Goal: Check status

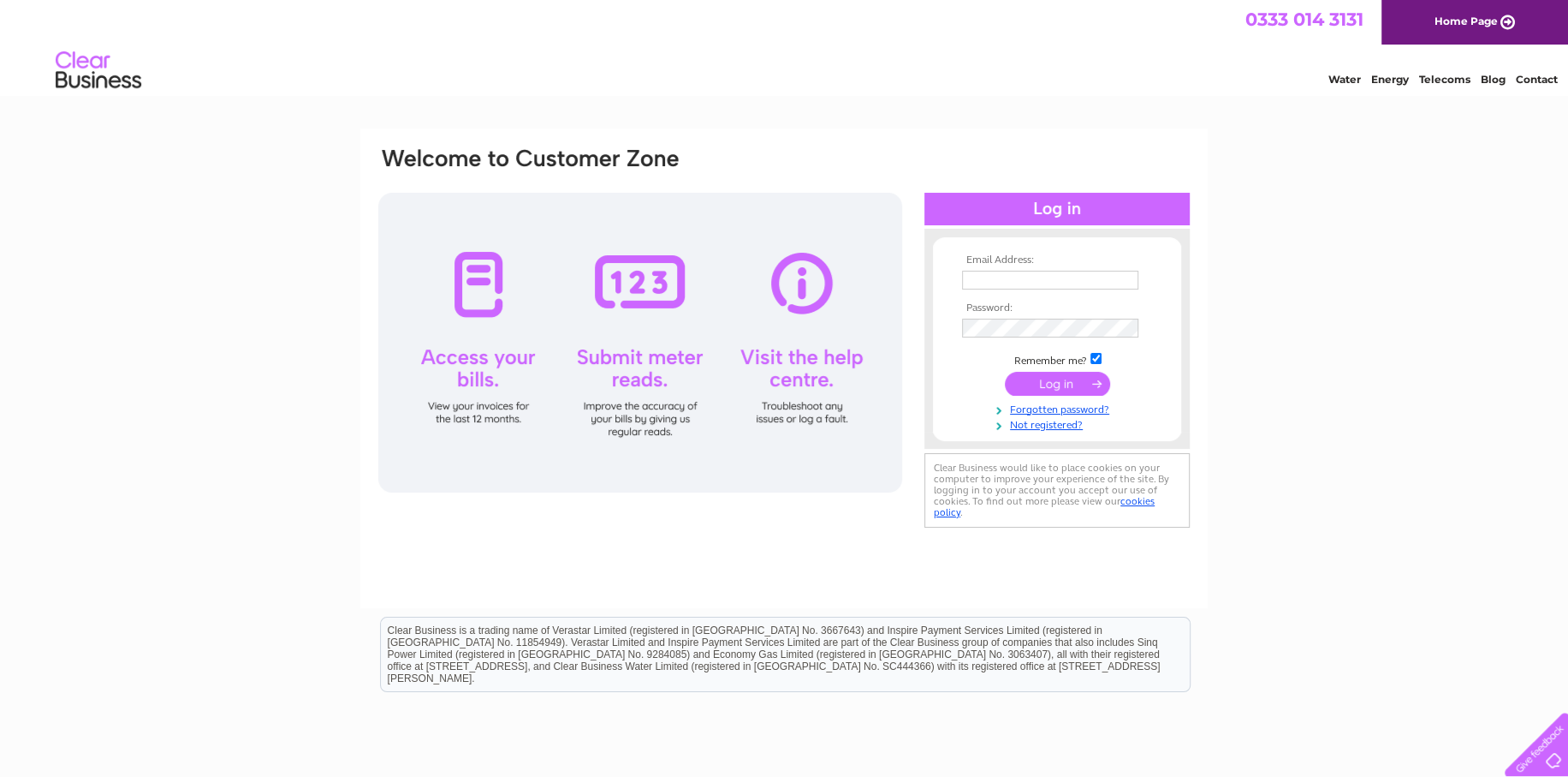
type input "stewart@benniemotors.co.uk"
click at [1073, 389] on input "submit" at bounding box center [1058, 384] width 106 height 24
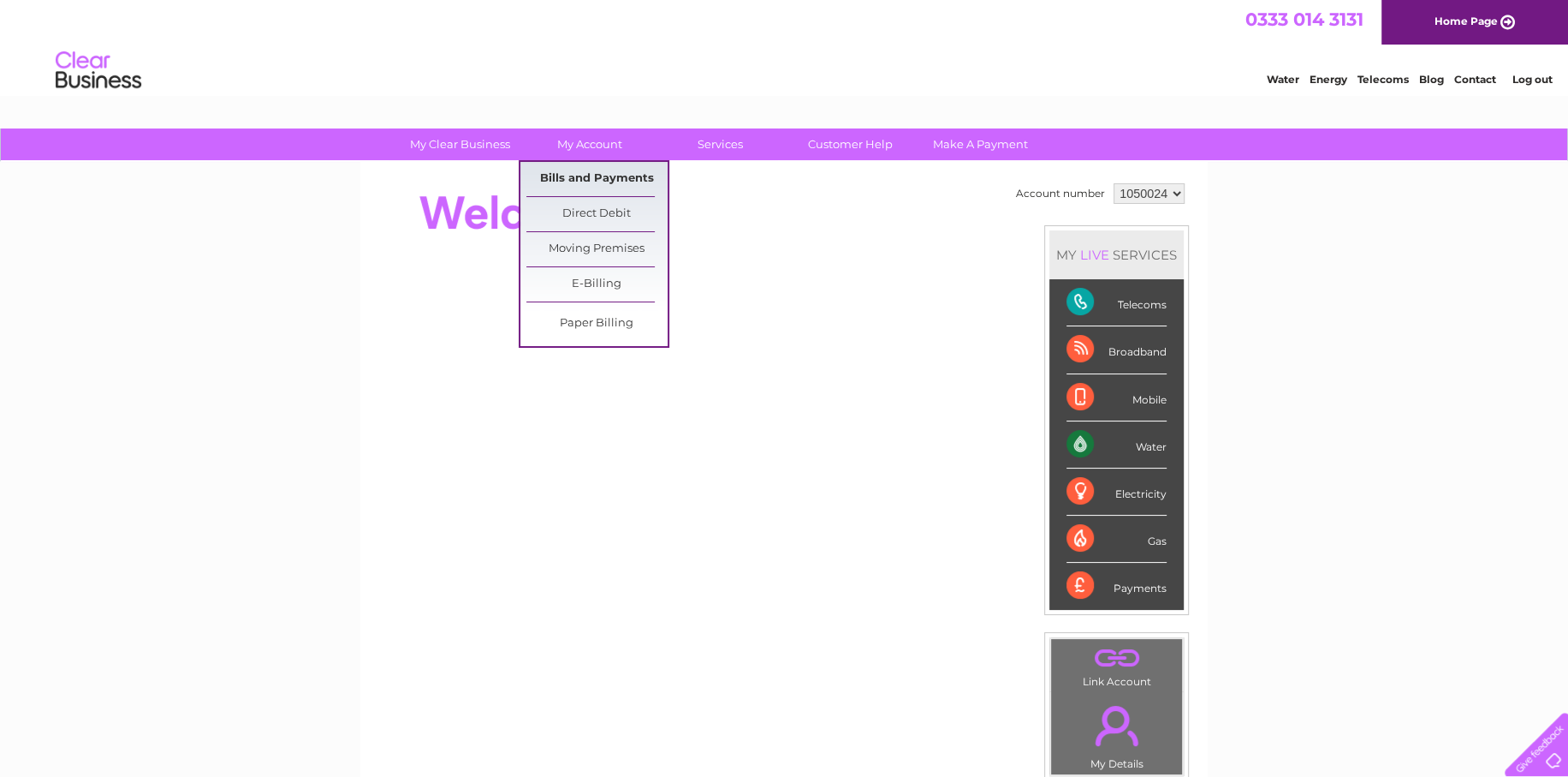
click at [580, 180] on link "Bills and Payments" at bounding box center [598, 178] width 141 height 34
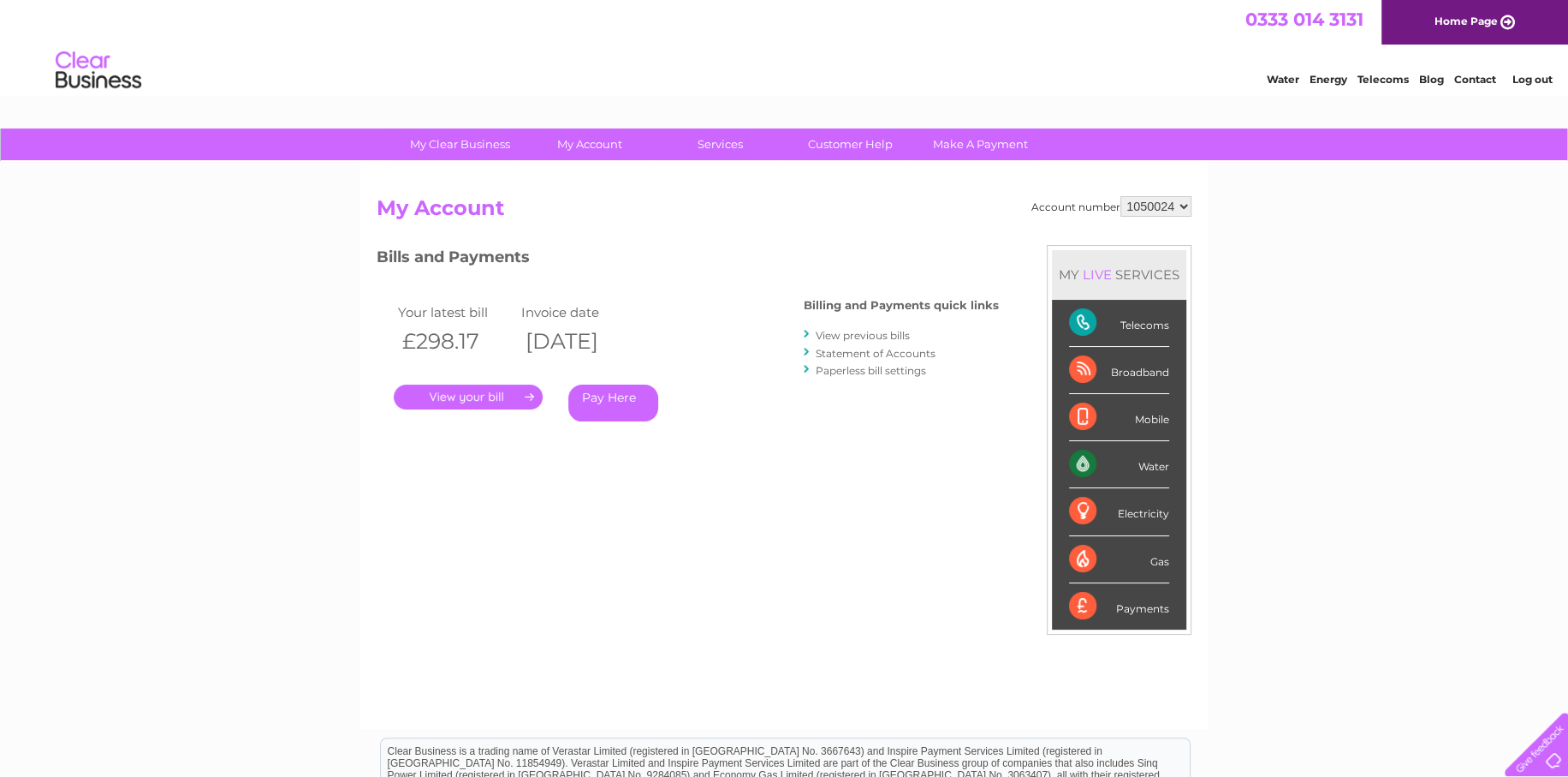
click at [453, 400] on link "." at bounding box center [469, 397] width 149 height 25
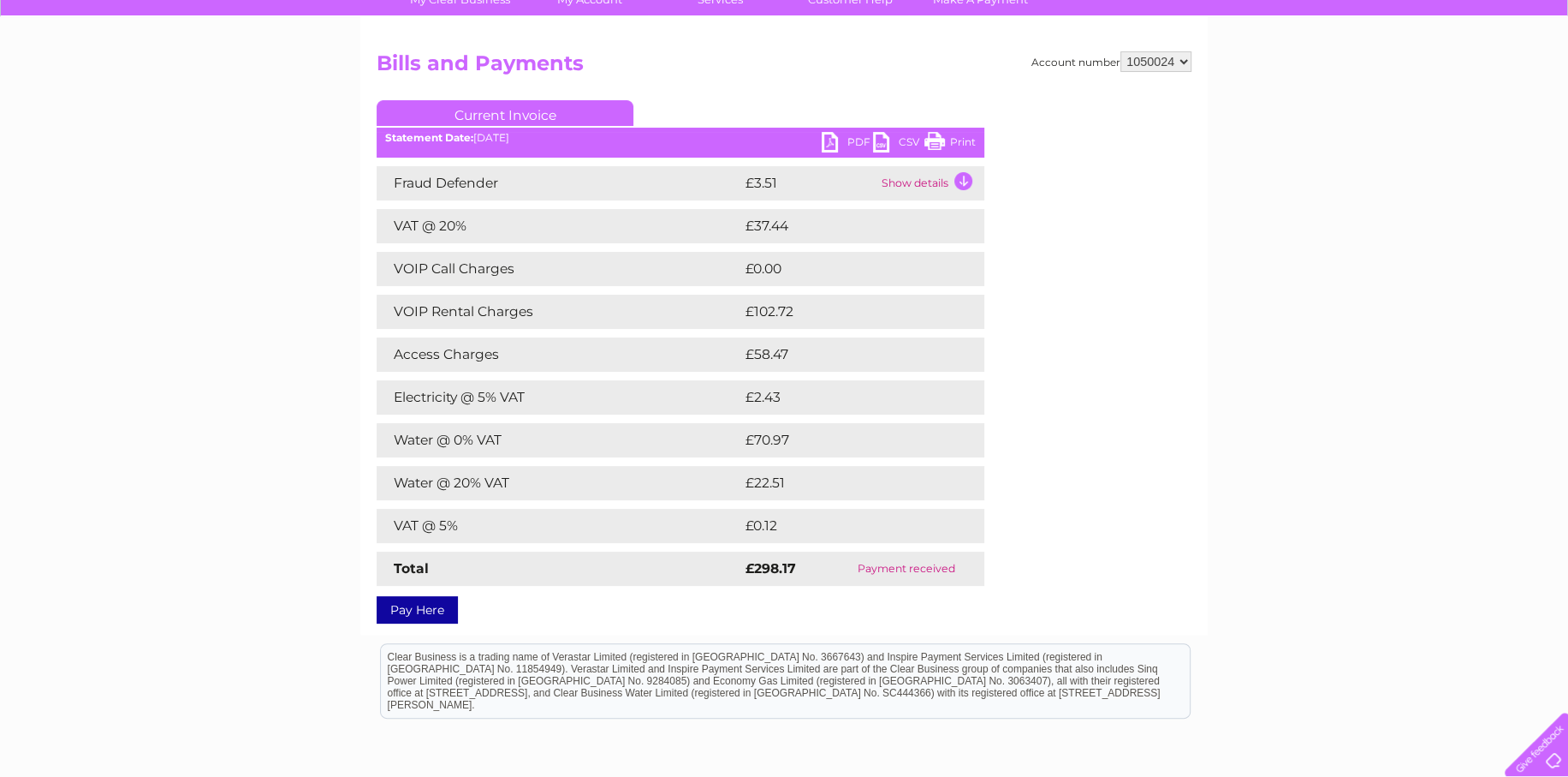
scroll to position [171, 0]
